Goal: Task Accomplishment & Management: Use online tool/utility

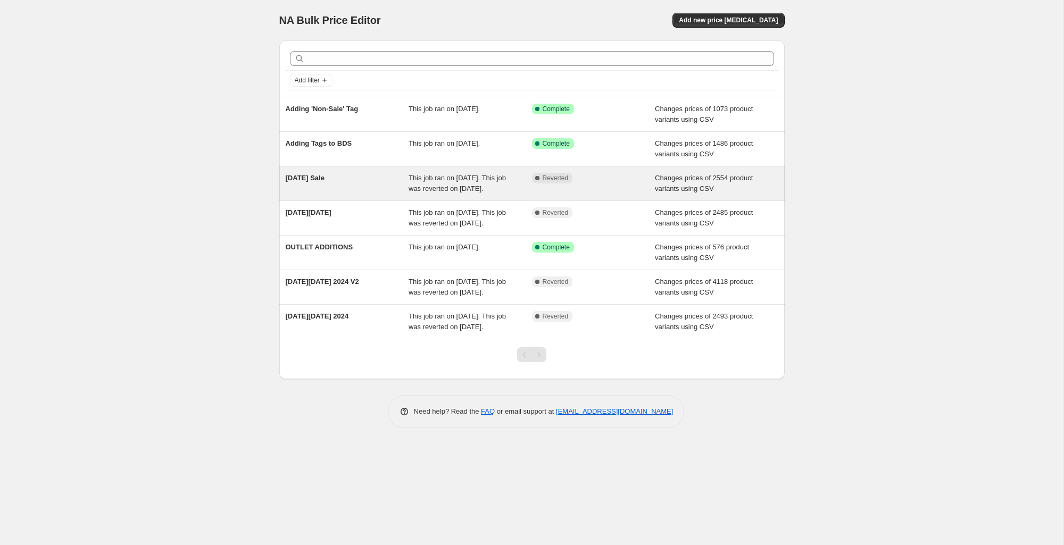
click at [448, 183] on div "This job ran on [DATE]. This job was reverted on [DATE]." at bounding box center [470, 183] width 123 height 21
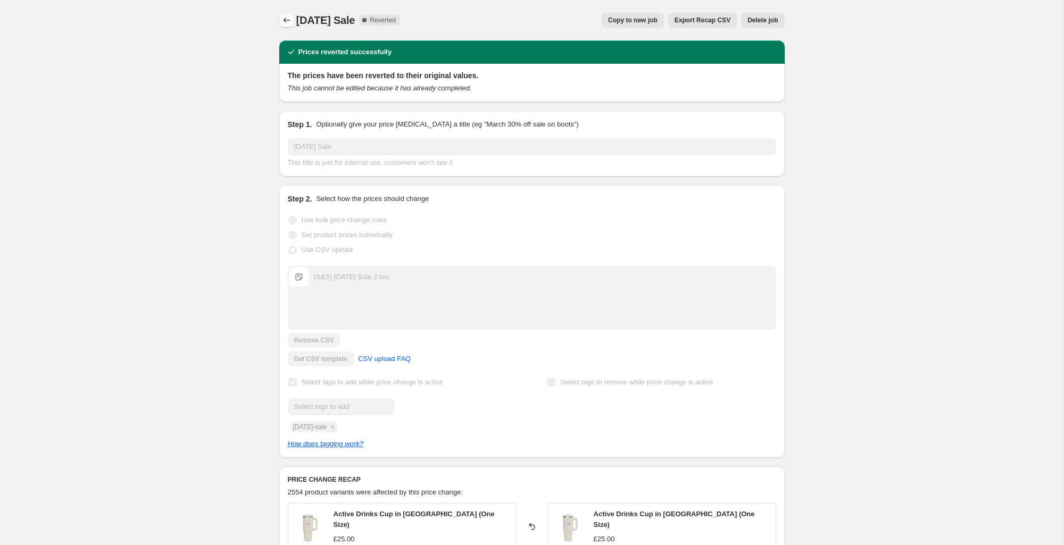
click at [289, 19] on icon "Price change jobs" at bounding box center [286, 20] width 11 height 11
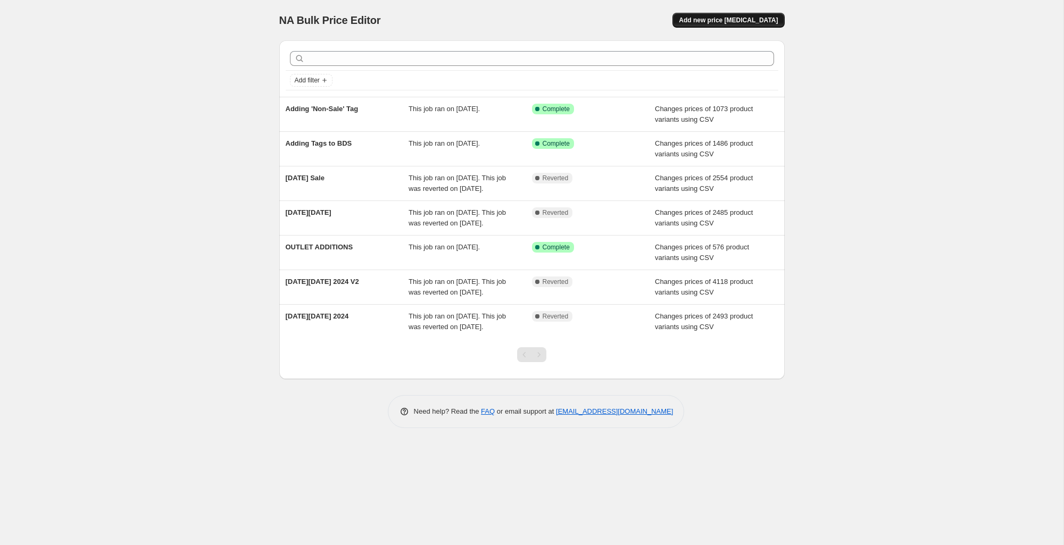
click at [754, 21] on span "Add new price [MEDICAL_DATA]" at bounding box center [728, 20] width 99 height 9
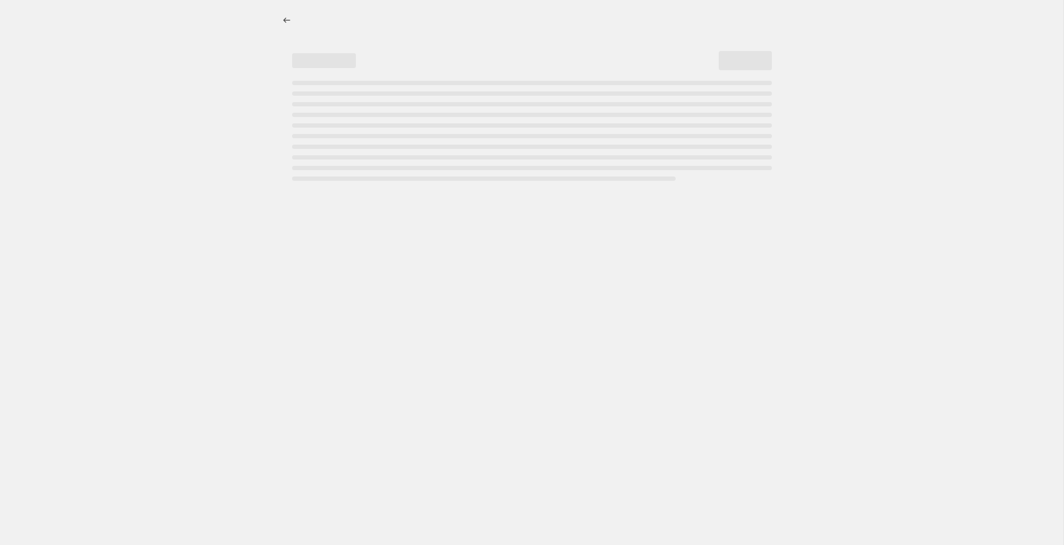
select select "percentage"
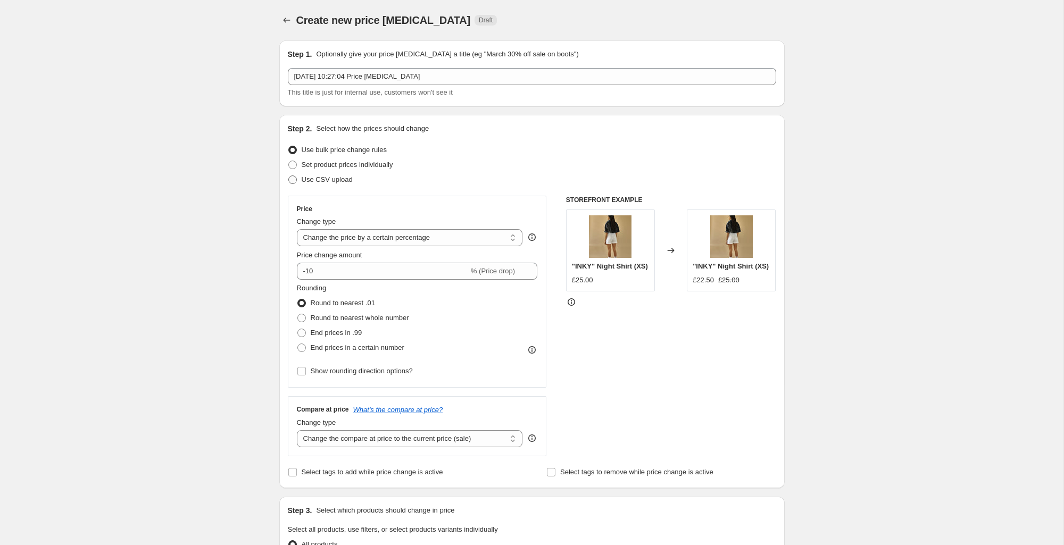
click at [331, 177] on span "Use CSV upload" at bounding box center [327, 180] width 51 height 8
click at [289, 176] on input "Use CSV upload" at bounding box center [288, 176] width 1 height 1
radio input "true"
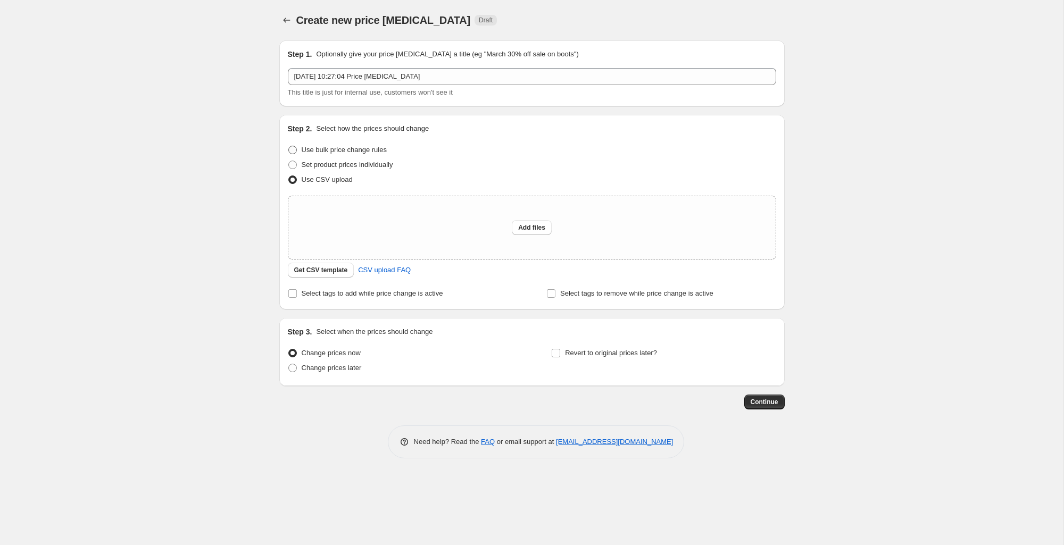
click at [370, 153] on span "Use bulk price change rules" at bounding box center [344, 150] width 85 height 8
click at [289, 146] on input "Use bulk price change rules" at bounding box center [288, 146] width 1 height 1
radio input "true"
select select "percentage"
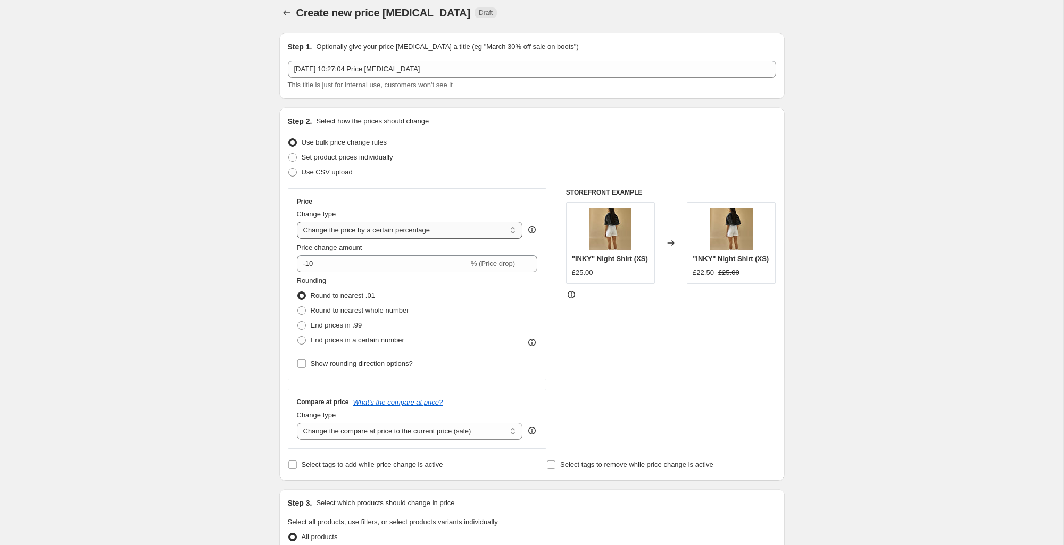
scroll to position [9, 0]
click at [327, 157] on span "Set product prices individually" at bounding box center [347, 156] width 91 height 8
click at [289, 153] on input "Set product prices individually" at bounding box center [288, 152] width 1 height 1
radio input "true"
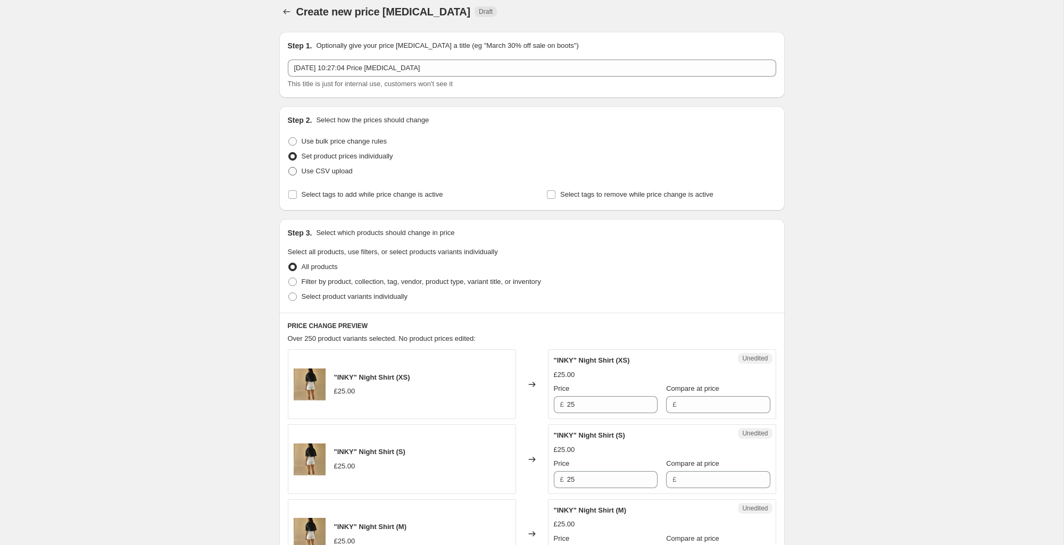
click at [322, 171] on span "Use CSV upload" at bounding box center [327, 171] width 51 height 8
click at [289, 168] on input "Use CSV upload" at bounding box center [288, 167] width 1 height 1
radio input "true"
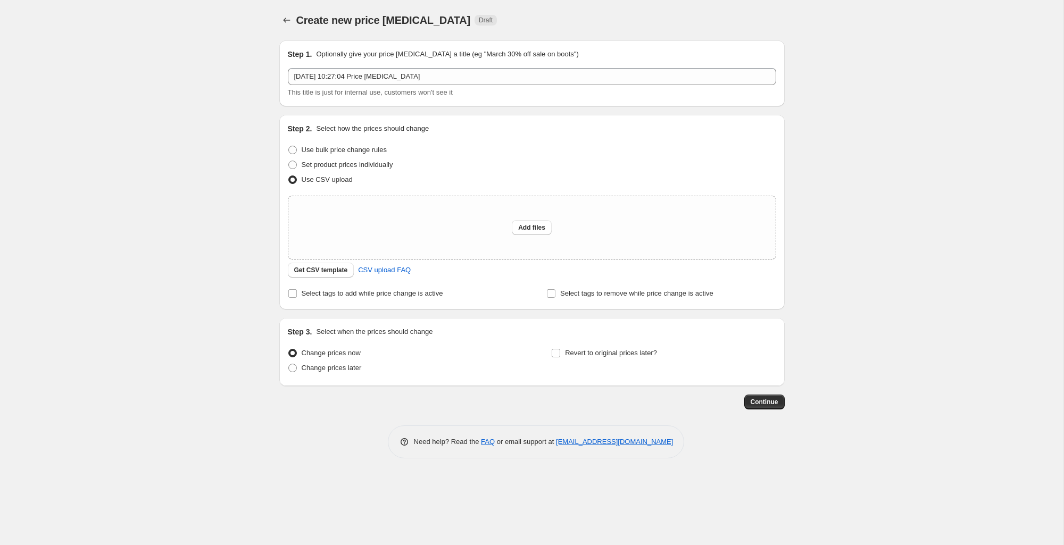
scroll to position [0, 0]
click at [344, 371] on span "Change prices later" at bounding box center [332, 368] width 60 height 8
click at [289, 364] on input "Change prices later" at bounding box center [288, 364] width 1 height 1
radio input "true"
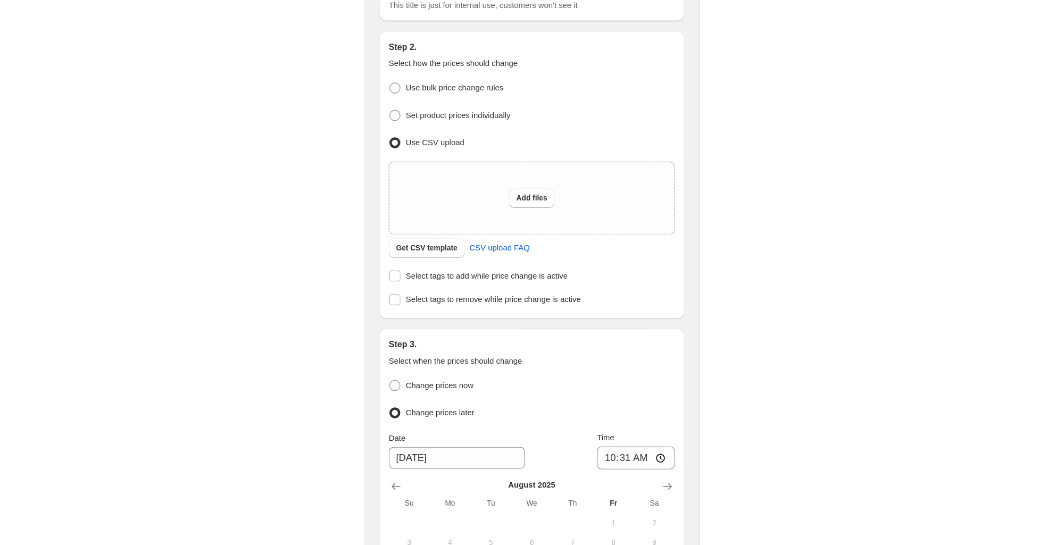
scroll to position [63, 0]
